Goal: Task Accomplishment & Management: Manage account settings

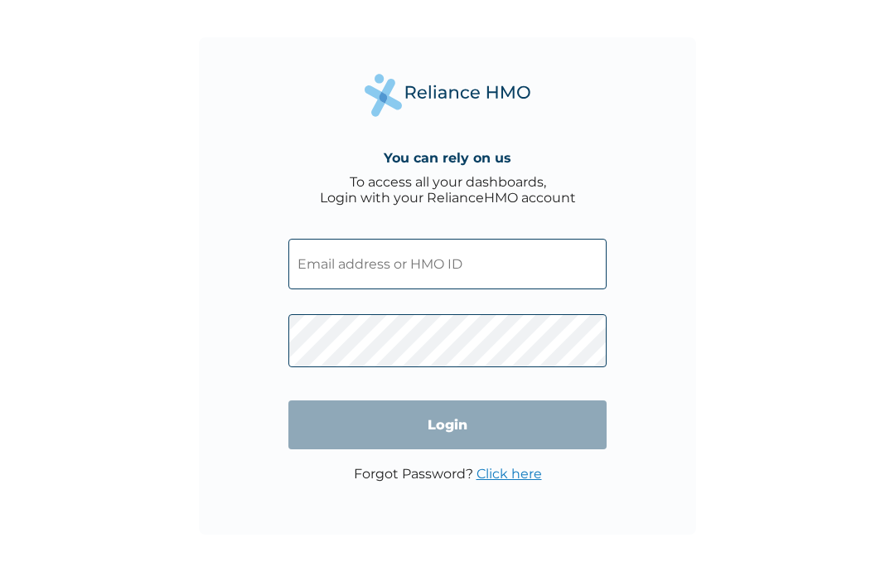
click at [785, 123] on div "You can rely on us To access all your dashboards, Login with your RelianceHMO a…" at bounding box center [447, 286] width 895 height 572
click at [503, 481] on link "Click here" at bounding box center [508, 474] width 65 height 16
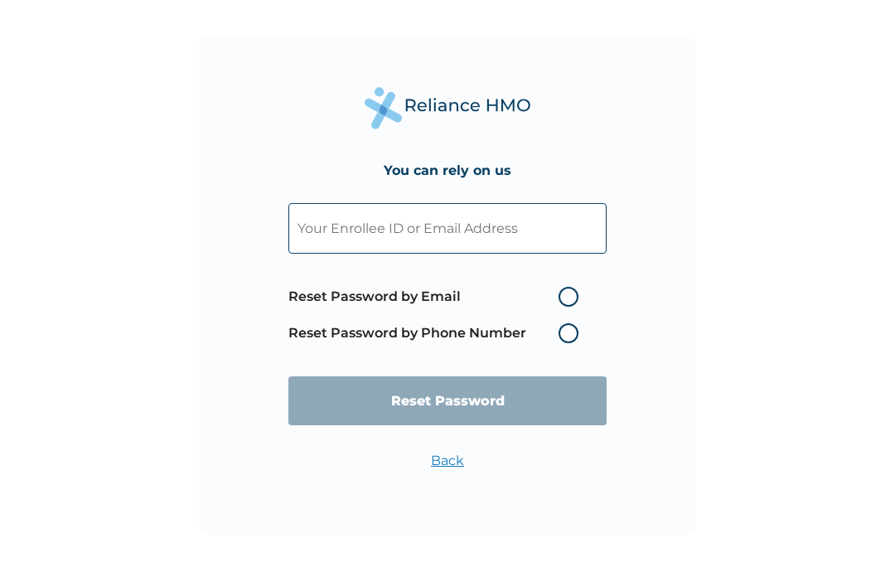
click at [564, 303] on label "Reset Password by Email" at bounding box center [437, 297] width 298 height 20
click at [562, 303] on input "Reset Password by Email" at bounding box center [548, 296] width 27 height 27
radio input "true"
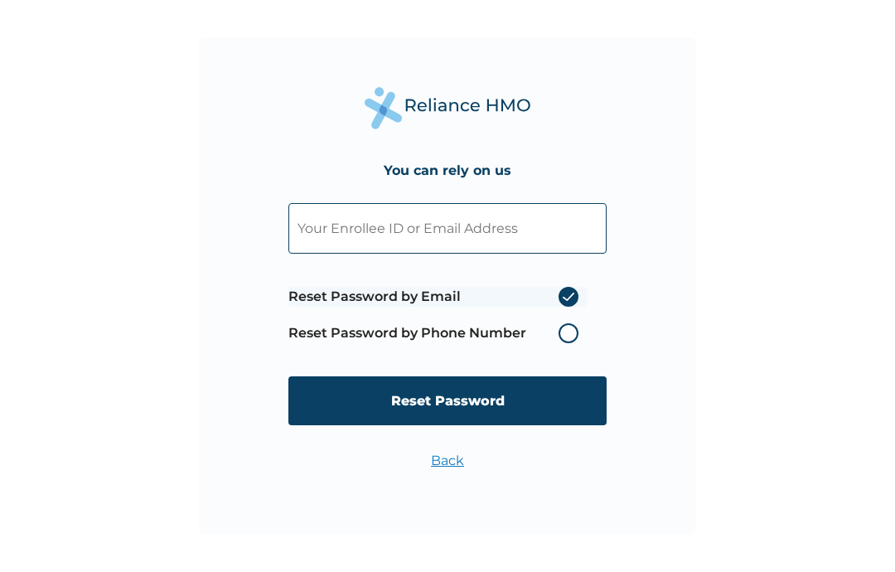
click at [448, 234] on input "text" at bounding box center [447, 228] width 318 height 51
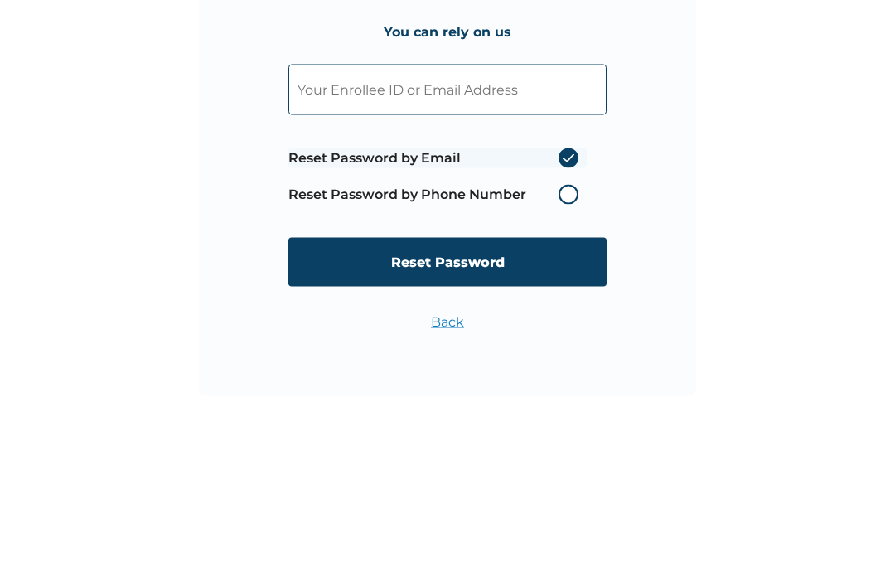
type input "[EMAIL_ADDRESS][DOMAIN_NAME]"
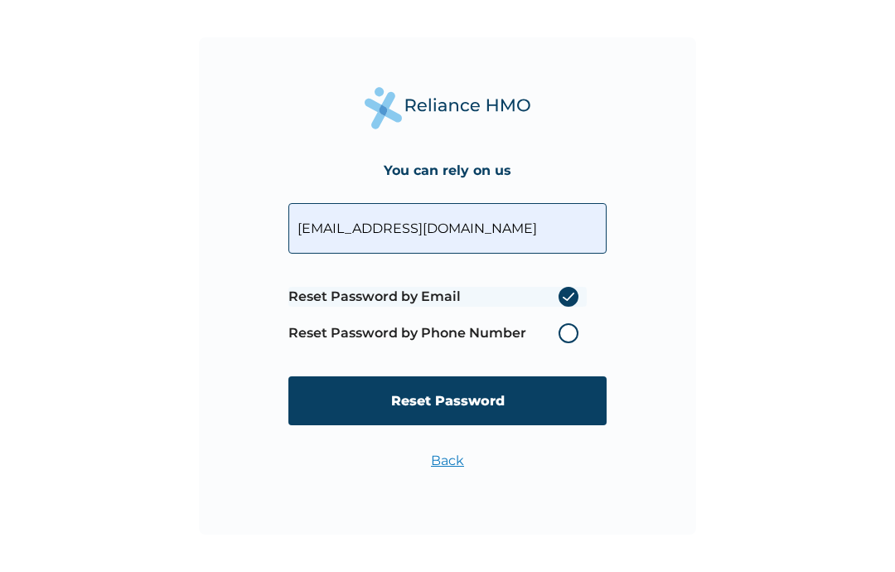
click at [442, 399] on input "Reset Password" at bounding box center [447, 400] width 318 height 49
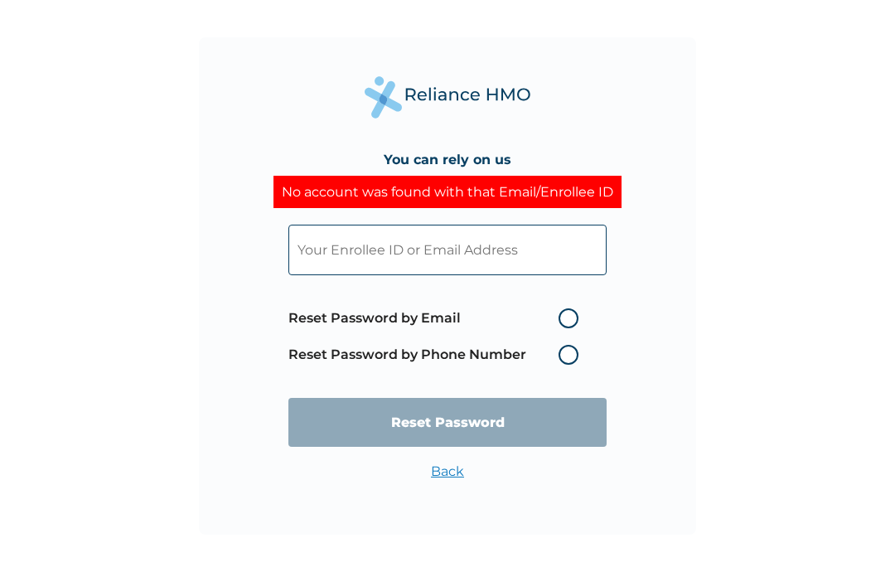
click at [568, 317] on label "Reset Password by Email" at bounding box center [437, 318] width 298 height 20
click at [562, 317] on input "Reset Password by Email" at bounding box center [548, 318] width 27 height 27
radio input "true"
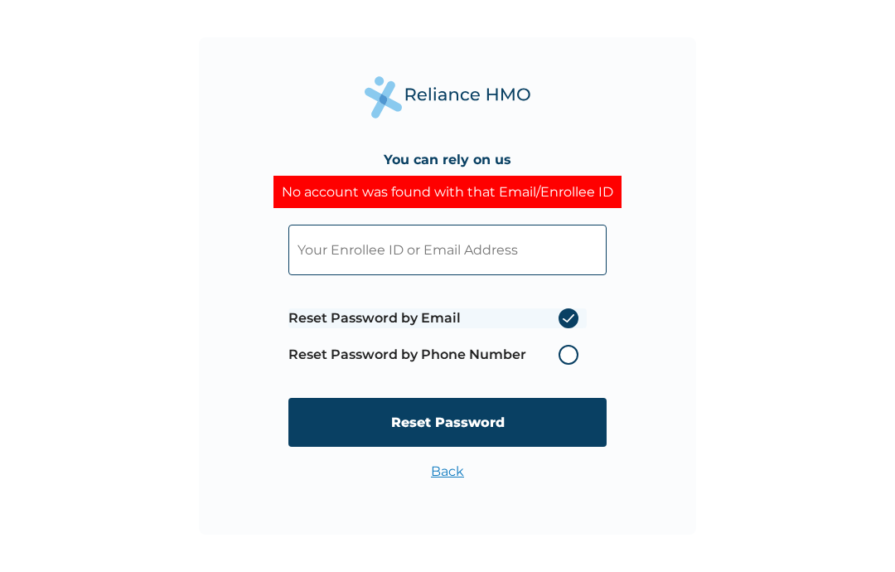
click at [572, 355] on label "Reset Password by Phone Number" at bounding box center [437, 355] width 298 height 20
click at [563, 350] on label "Reset Password by Phone Number" at bounding box center [437, 355] width 298 height 20
click at [574, 352] on label "Reset Password by Phone Number" at bounding box center [437, 355] width 298 height 20
click at [571, 359] on label "Reset Password by Phone Number" at bounding box center [437, 355] width 298 height 20
click at [570, 358] on label "Reset Password by Phone Number" at bounding box center [437, 355] width 298 height 20
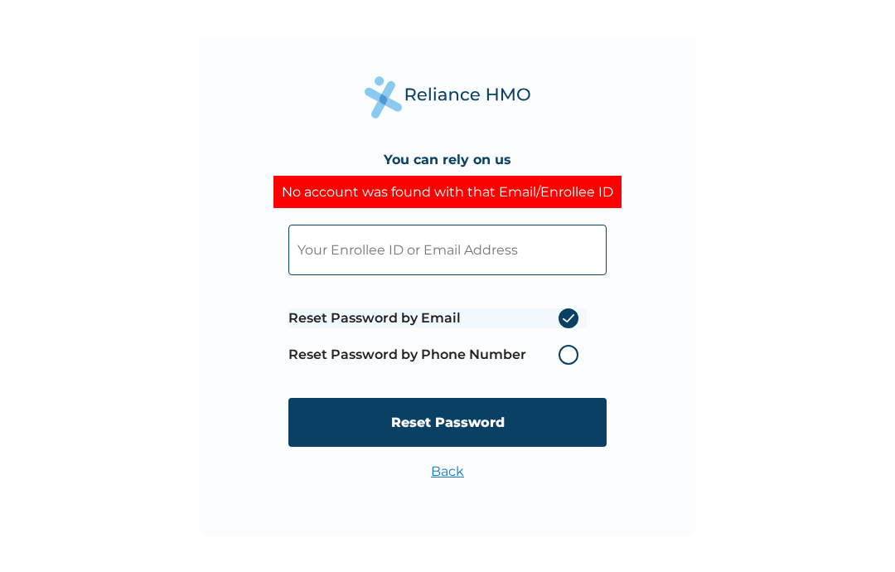
click at [572, 362] on label "Reset Password by Phone Number" at bounding box center [437, 355] width 298 height 20
click at [572, 361] on label "Reset Password by Phone Number" at bounding box center [437, 355] width 298 height 20
click at [455, 249] on input "text" at bounding box center [447, 250] width 318 height 51
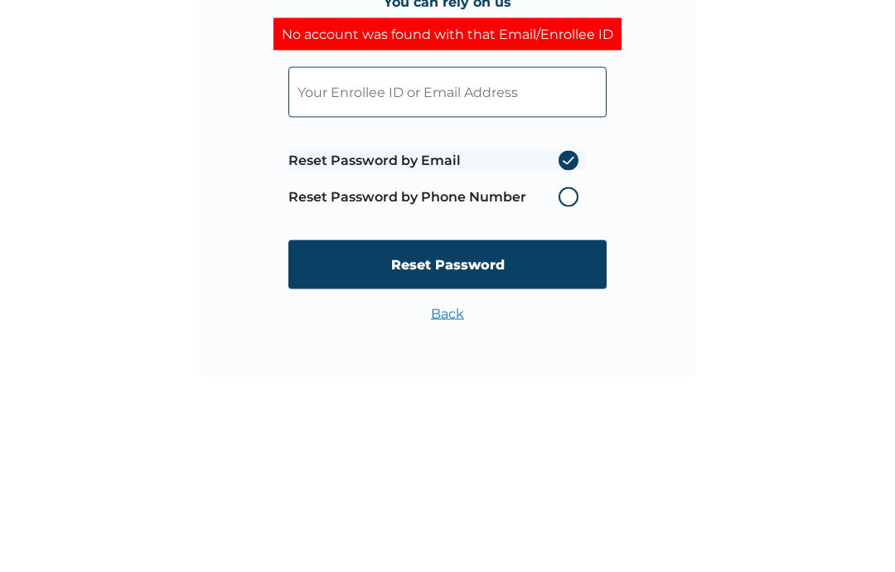
click at [405, 225] on input "text" at bounding box center [447, 250] width 318 height 51
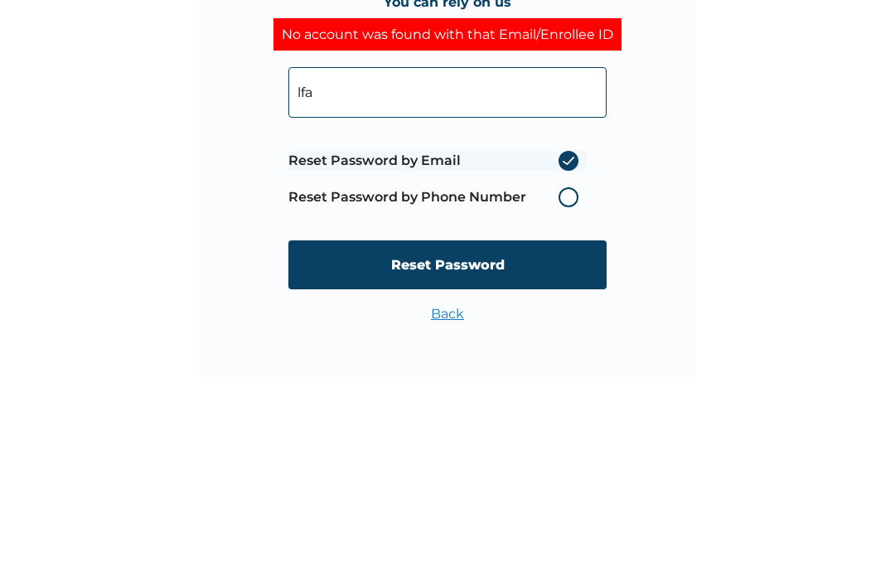
type input "[EMAIL_ADDRESS][DOMAIN_NAME]"
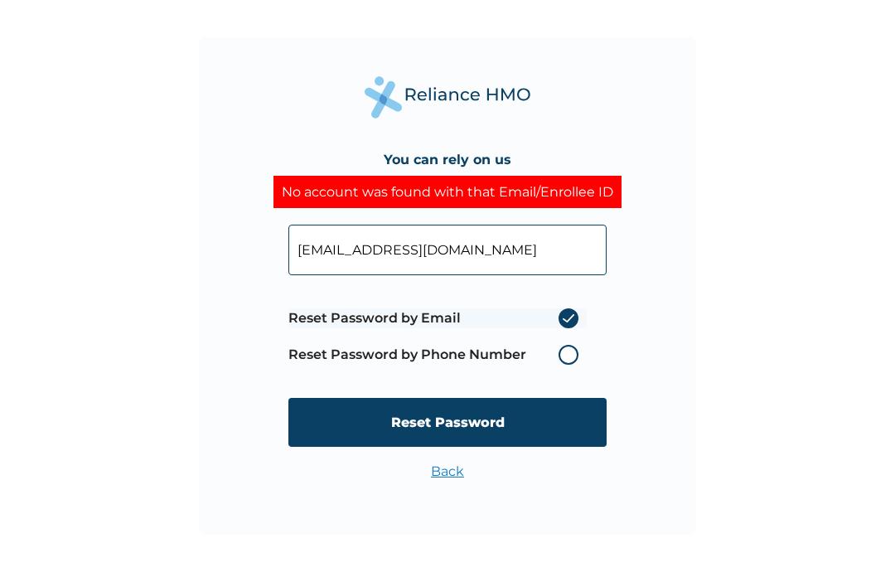
click at [431, 428] on input "Reset Password" at bounding box center [447, 422] width 318 height 49
